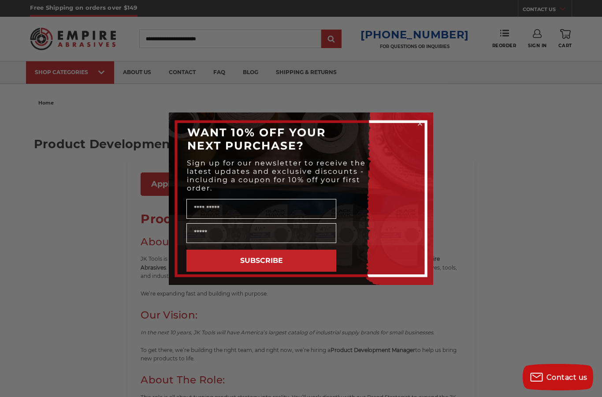
click at [523, 195] on div "Close dialog WANT 10% OFF YOUR NEXT PURCHASE? Sign up for our newsletter to rec…" at bounding box center [301, 198] width 602 height 397
click at [424, 124] on icon "Close dialog" at bounding box center [420, 123] width 9 height 9
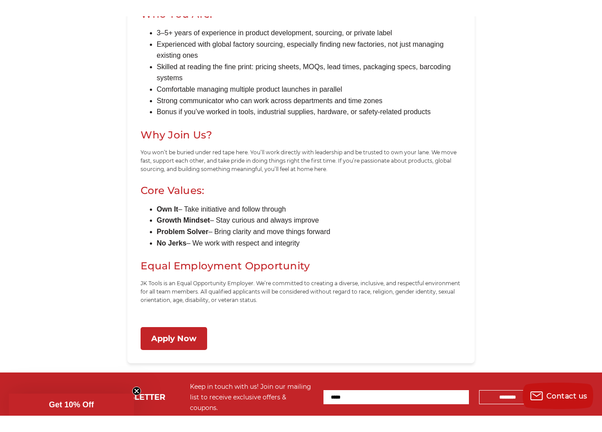
scroll to position [676, 0]
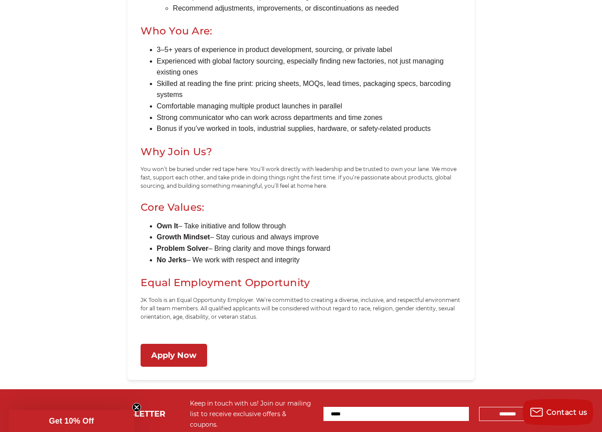
click at [204, 349] on link "Apply Now" at bounding box center [174, 355] width 67 height 23
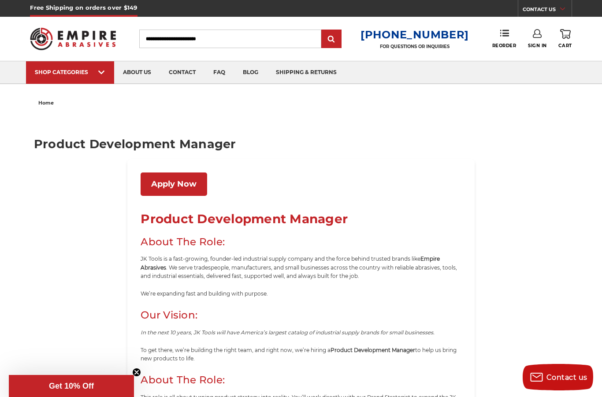
click at [160, 177] on link "Apply Now" at bounding box center [174, 183] width 67 height 23
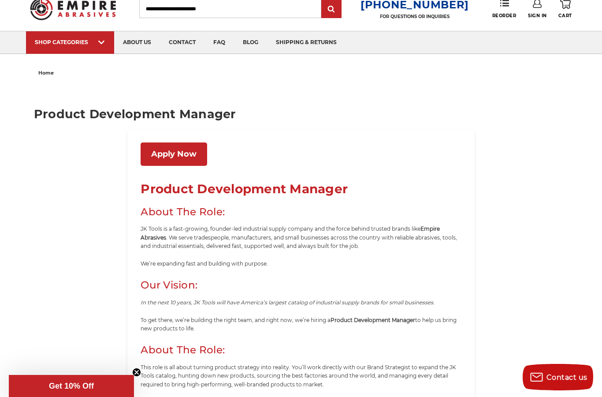
scroll to position [22, 0]
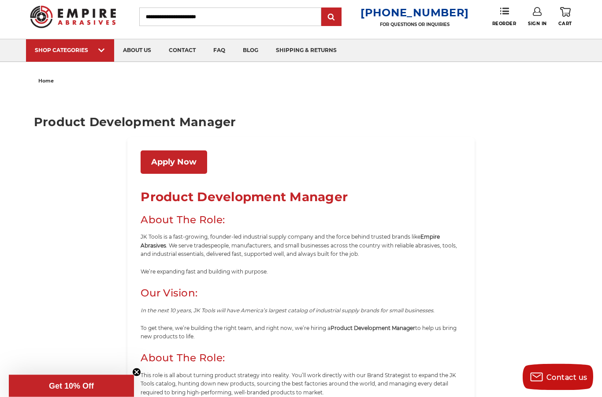
click at [159, 166] on link "Apply Now" at bounding box center [174, 162] width 67 height 23
click at [138, 48] on link "about us" at bounding box center [137, 50] width 46 height 22
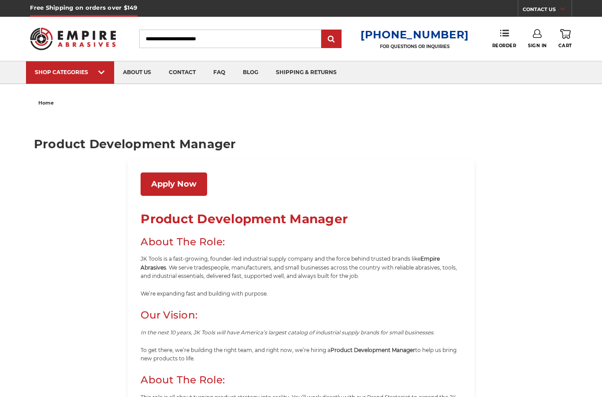
scroll to position [22, 0]
